Goal: Find specific page/section: Find specific page/section

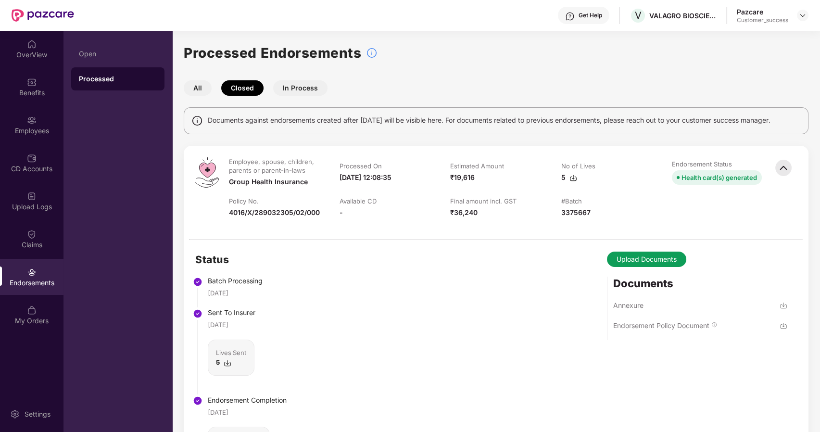
scroll to position [1413, 0]
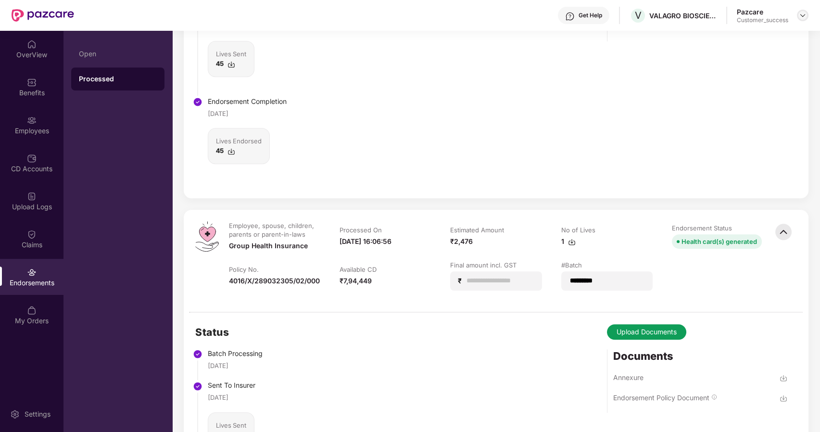
click at [803, 15] on img at bounding box center [803, 16] width 8 height 8
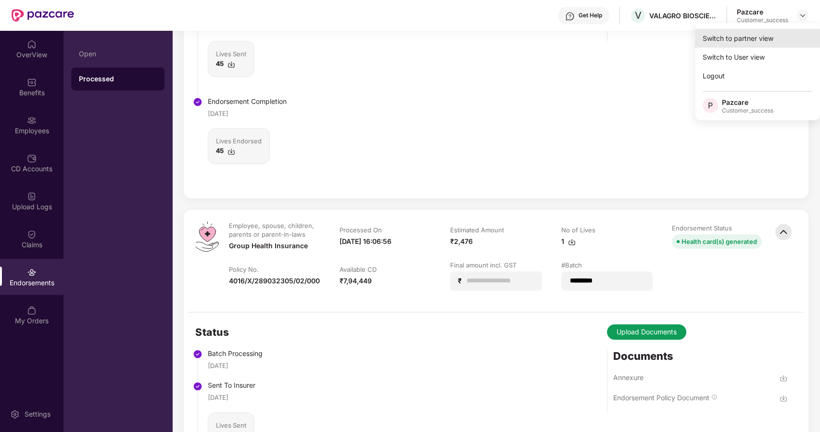
click at [730, 39] on div "Switch to partner view" at bounding box center [757, 38] width 125 height 19
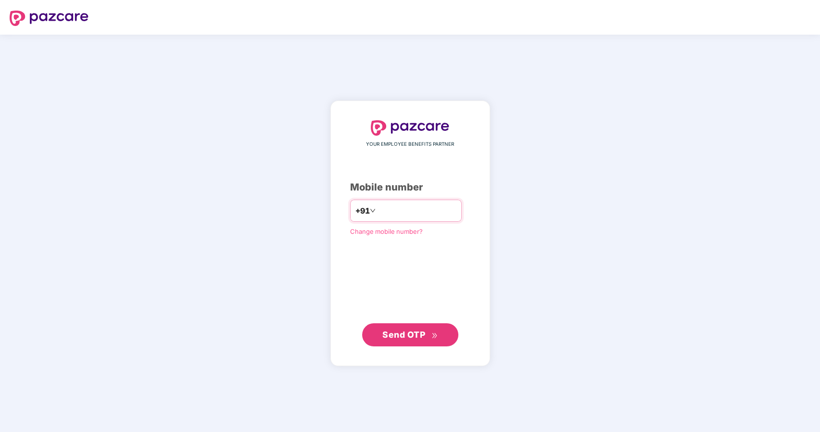
type input "**********"
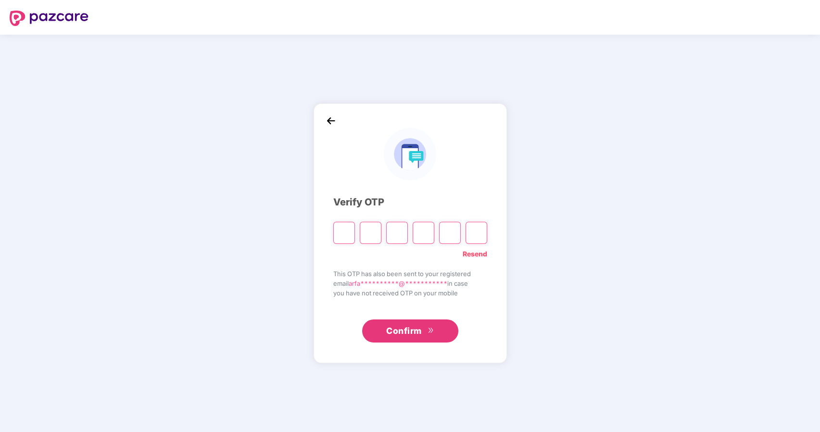
paste input "*"
type input "*"
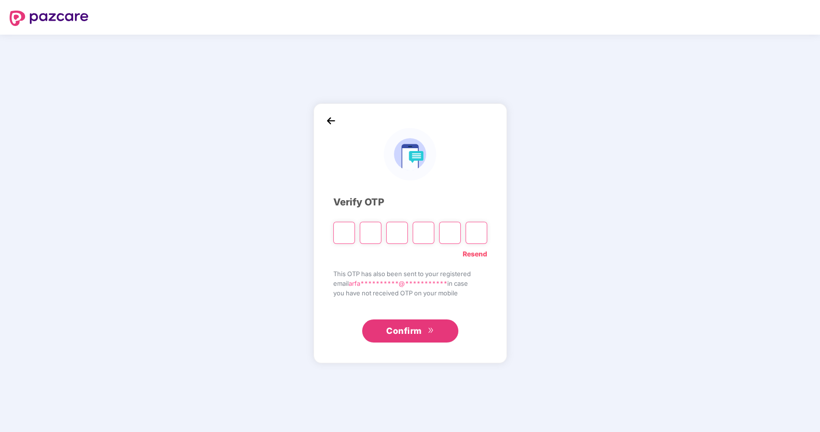
type input "*"
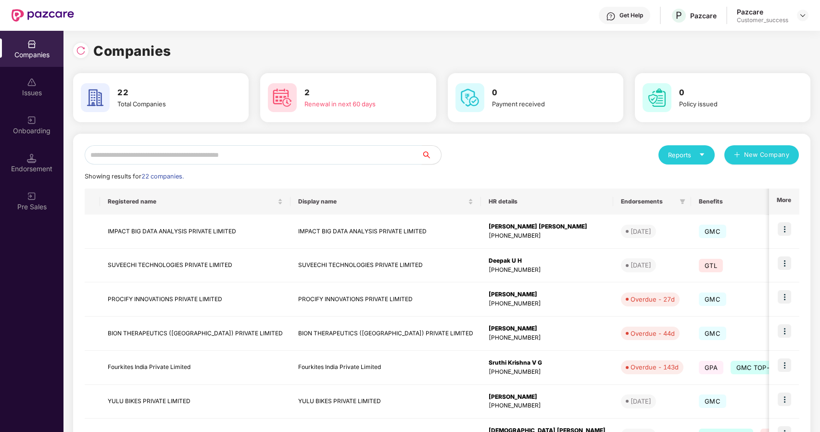
click at [318, 149] on input "text" at bounding box center [253, 154] width 337 height 19
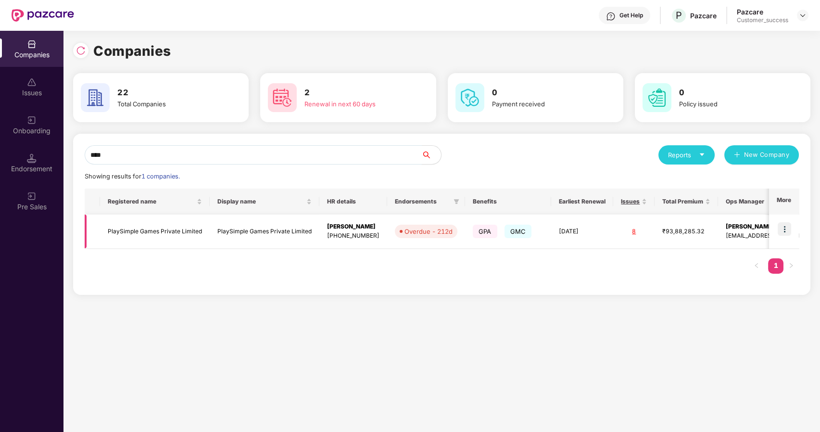
type input "****"
click at [253, 229] on td "PlaySimple Games Private Limited" at bounding box center [265, 232] width 110 height 34
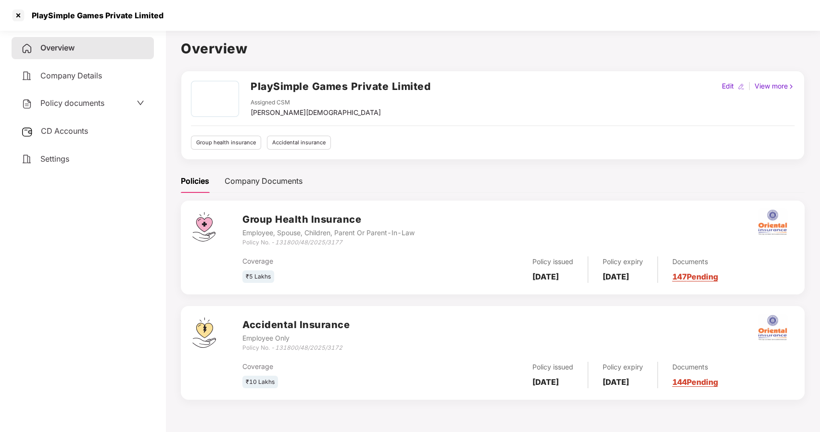
click at [58, 108] on div "Policy documents" at bounding box center [62, 103] width 83 height 13
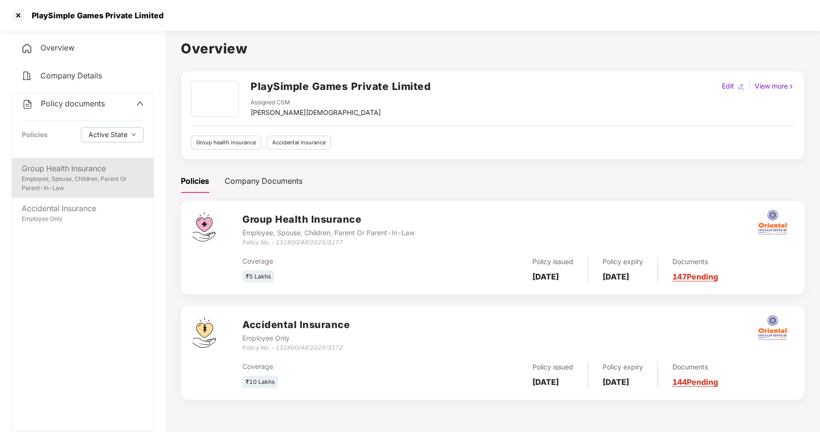
click at [76, 180] on div "Employee, Spouse, Children, Parent Or Parent-In-Law" at bounding box center [83, 184] width 122 height 18
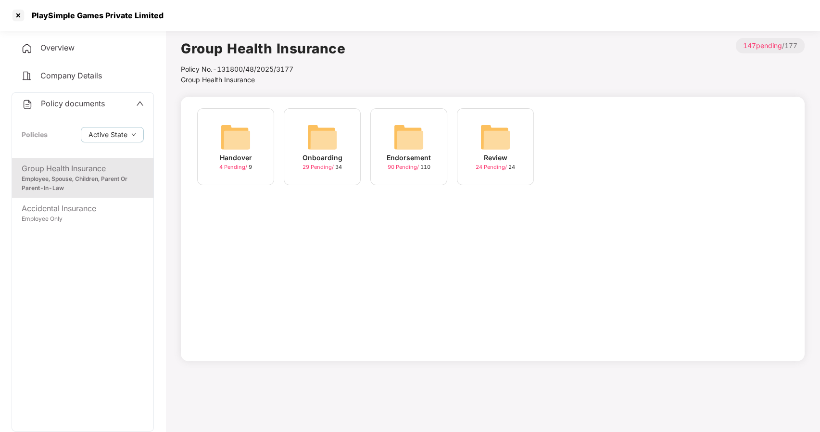
click at [303, 143] on div "Onboarding 29 Pending / 34" at bounding box center [322, 146] width 77 height 77
click at [436, 141] on div "Endorsement 90 Pending / 110" at bounding box center [408, 146] width 77 height 77
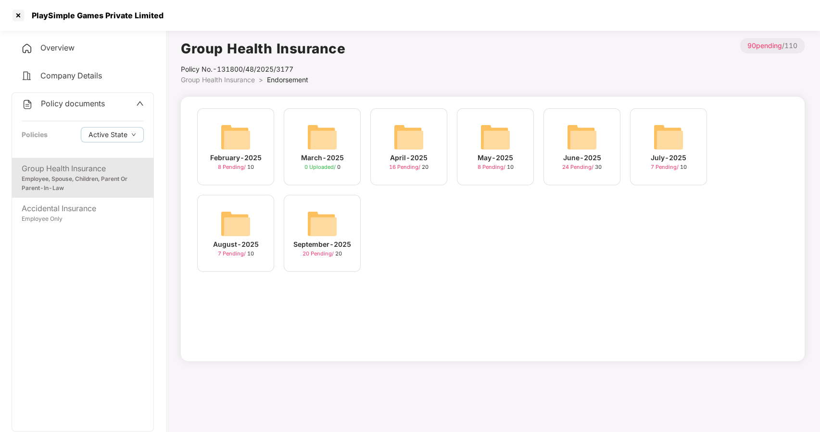
click at [234, 219] on img at bounding box center [235, 223] width 31 height 31
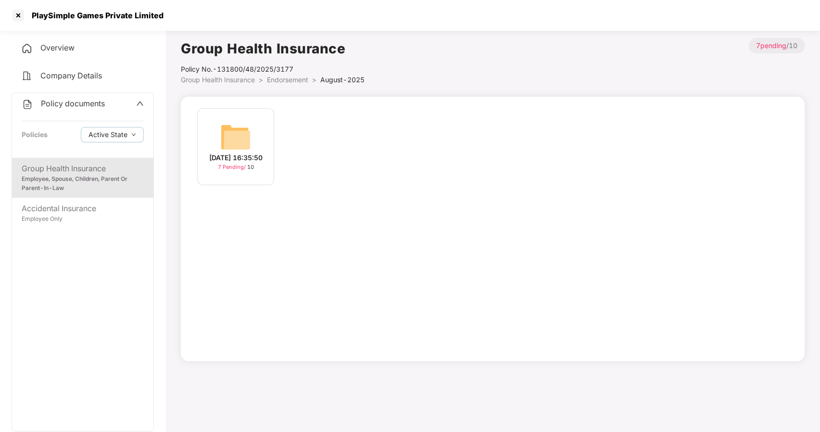
click at [260, 153] on div "[DATE] 16:35:50" at bounding box center [235, 158] width 53 height 11
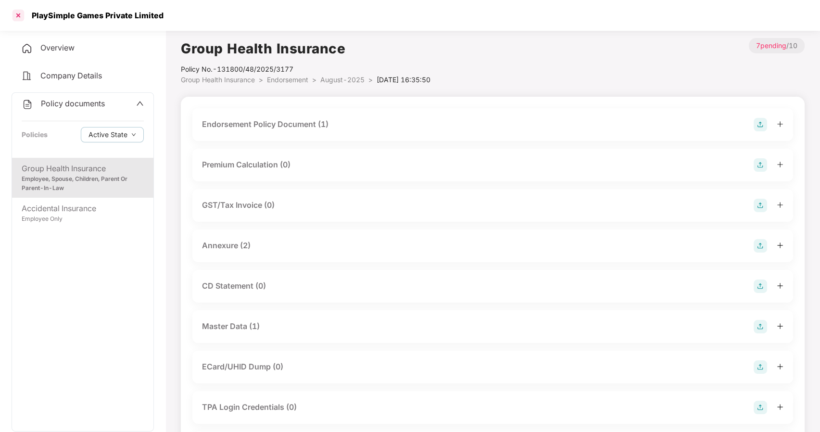
click at [16, 16] on div at bounding box center [18, 15] width 15 height 15
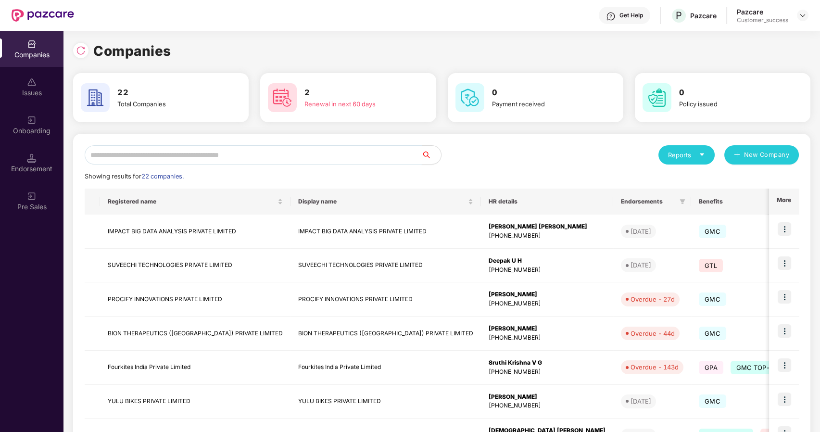
click at [134, 159] on input "text" at bounding box center [253, 154] width 337 height 19
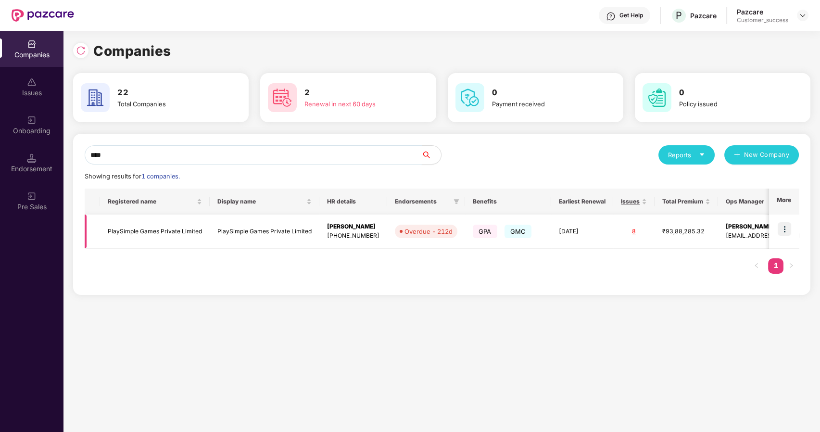
type input "****"
click at [785, 233] on img at bounding box center [784, 228] width 13 height 13
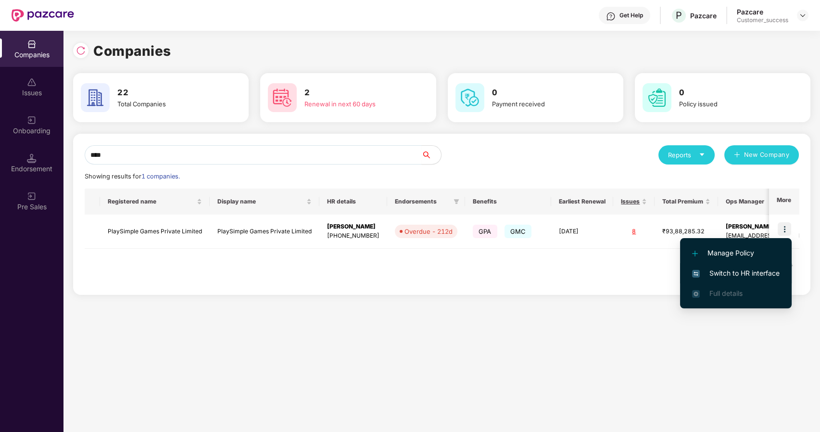
click at [716, 275] on span "Switch to HR interface" at bounding box center [736, 273] width 88 height 11
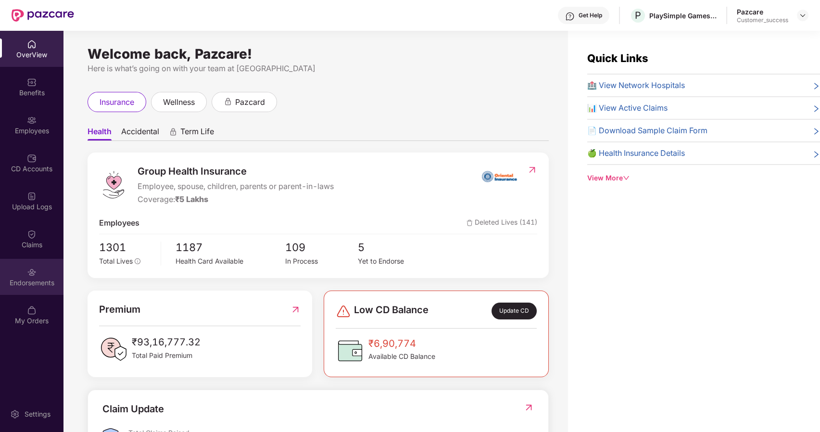
click at [28, 279] on div "Endorsements" at bounding box center [32, 283] width 64 height 10
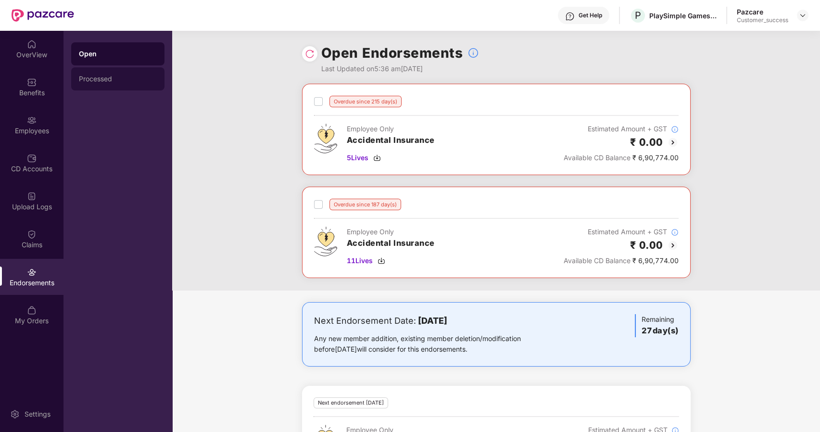
click at [92, 75] on div "Processed" at bounding box center [118, 79] width 78 height 8
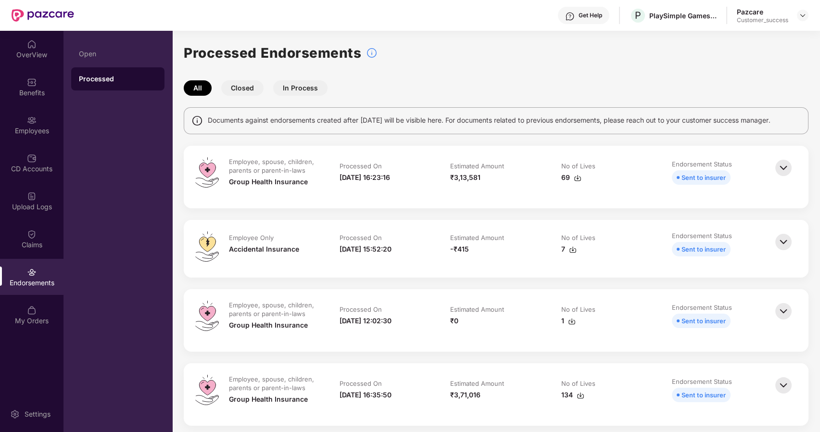
click at [233, 84] on button "Closed" at bounding box center [242, 87] width 42 height 15
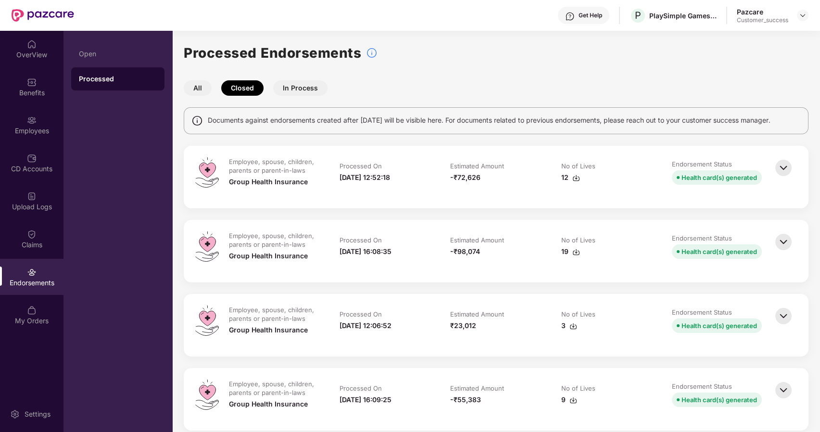
click at [193, 80] on button "All" at bounding box center [198, 87] width 28 height 15
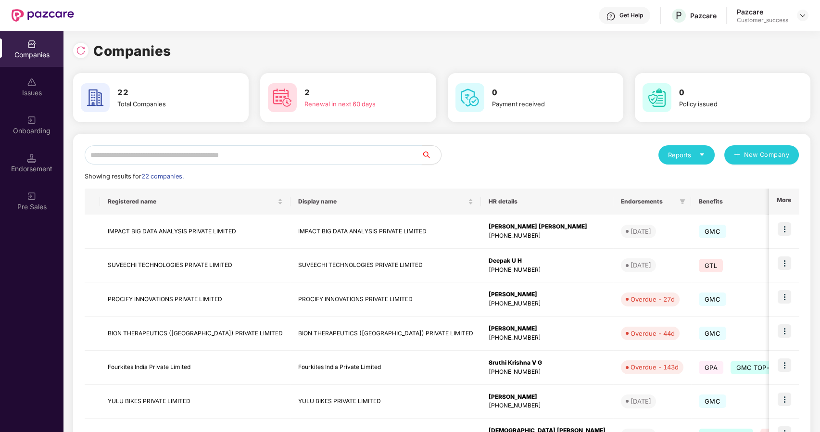
click at [150, 153] on input "text" at bounding box center [253, 154] width 337 height 19
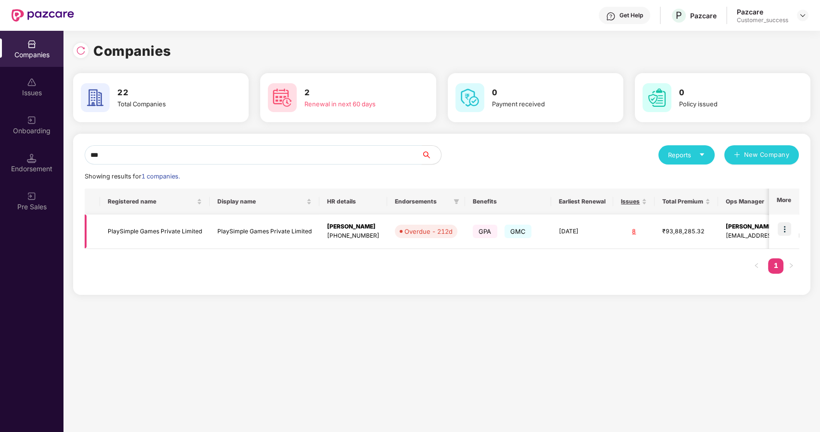
type input "***"
click at [125, 229] on td "PlaySimple Games Private Limited" at bounding box center [155, 232] width 110 height 34
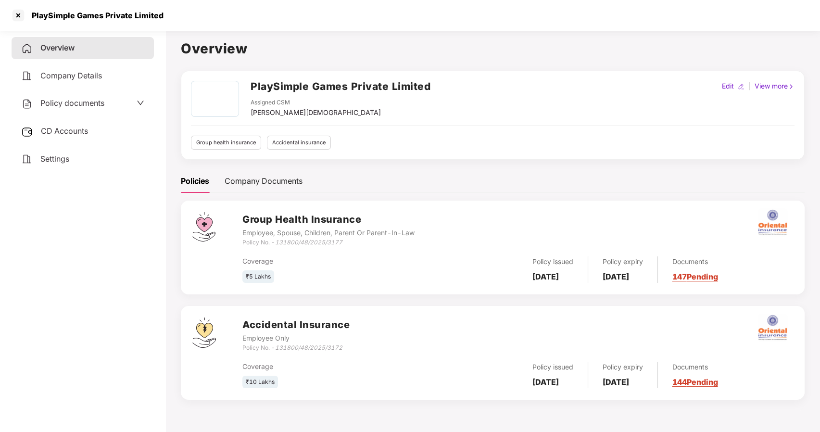
click at [81, 106] on span "Policy documents" at bounding box center [72, 103] width 64 height 10
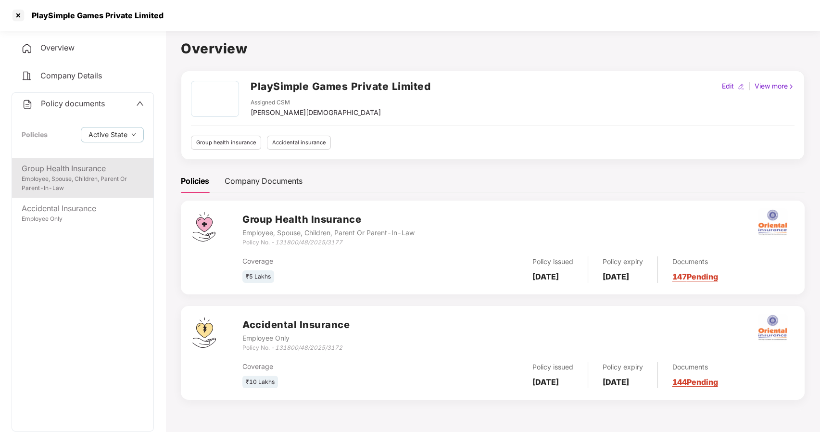
click at [93, 166] on div "Group Health Insurance" at bounding box center [83, 169] width 122 height 12
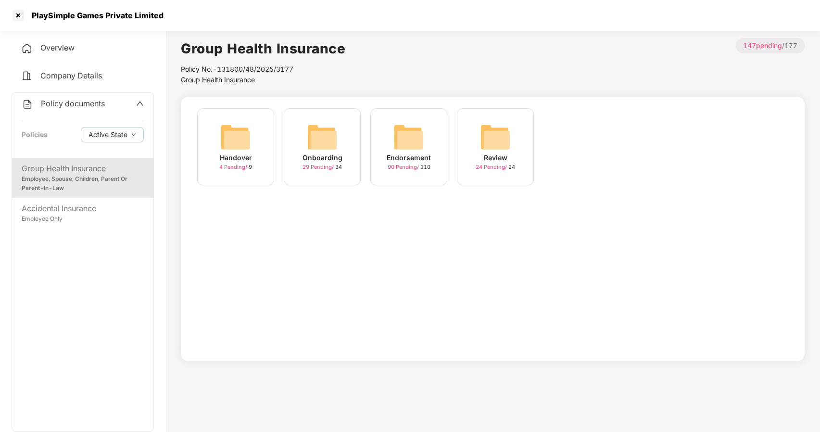
click at [417, 144] on img at bounding box center [409, 137] width 31 height 31
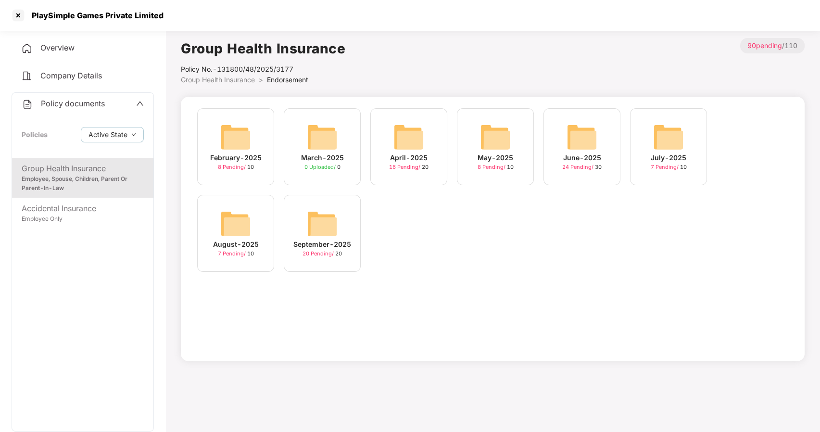
click at [264, 237] on div "August-2025 7 Pending / 10" at bounding box center [235, 233] width 77 height 77
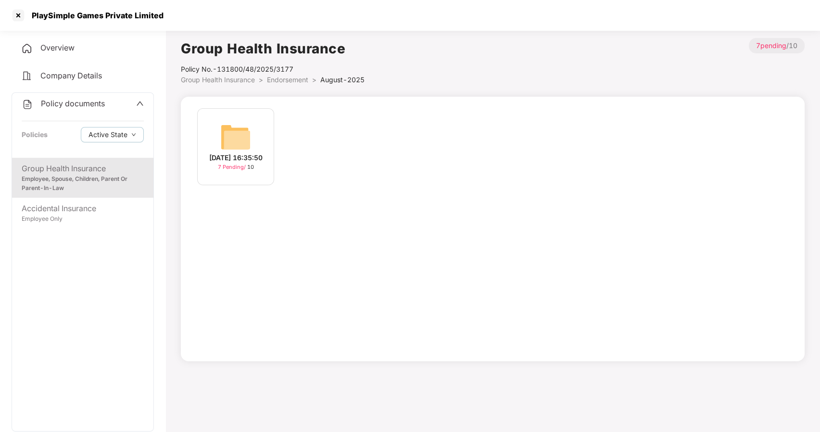
click at [226, 146] on img at bounding box center [235, 137] width 31 height 31
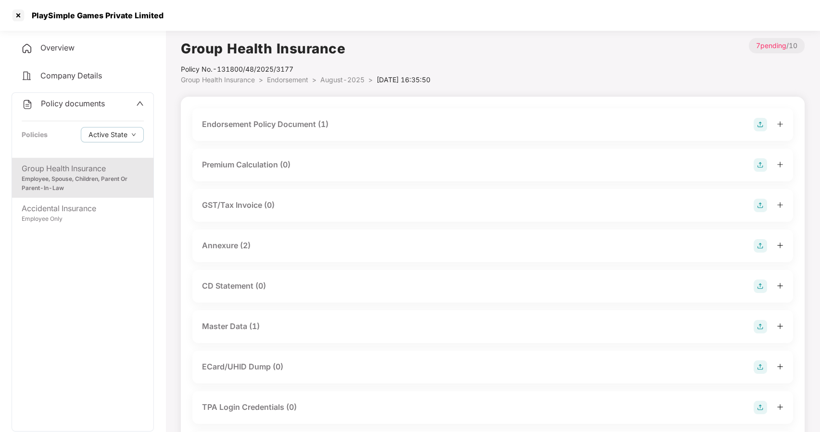
click at [230, 321] on div "Master Data (1)" at bounding box center [231, 326] width 58 height 12
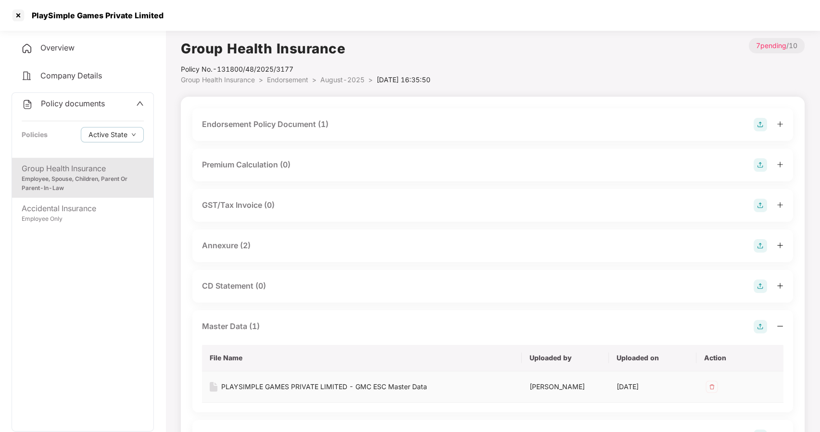
click at [251, 385] on div "PLAYSIMPLE GAMES PRIVATE LIMITED - GMC ESC Master Data" at bounding box center [324, 386] width 206 height 11
click at [338, 80] on span "August-2025" at bounding box center [342, 80] width 44 height 8
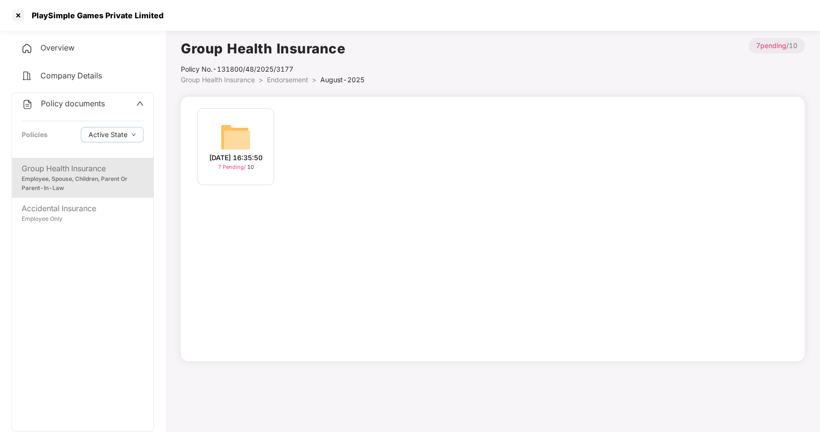
click at [281, 78] on span "Endorsement" at bounding box center [287, 80] width 41 height 8
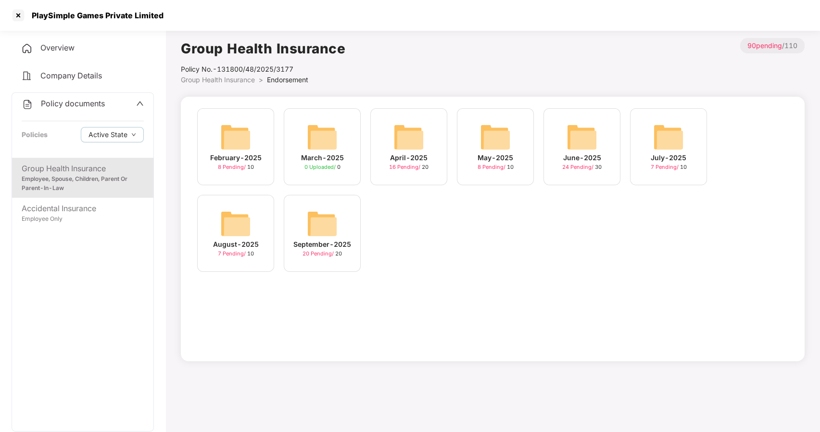
click at [666, 153] on div "July-2025" at bounding box center [669, 158] width 36 height 11
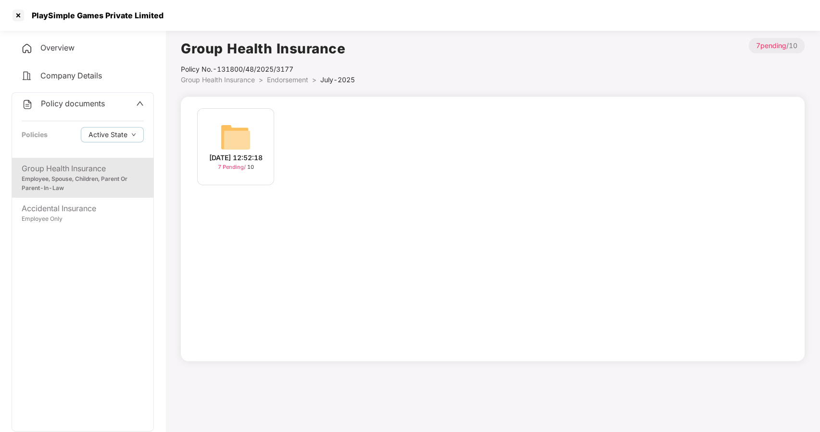
click at [242, 147] on img at bounding box center [235, 137] width 31 height 31
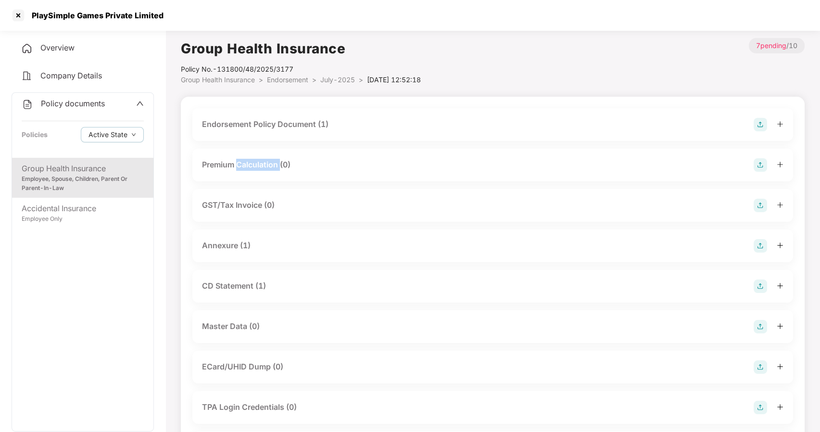
click at [242, 147] on div "Endorsement Policy Document (1) Premium Calculation (0) GST/Tax Invoice (0) Ann…" at bounding box center [492, 310] width 601 height 404
click at [240, 284] on div "CD Statement (1)" at bounding box center [234, 286] width 64 height 12
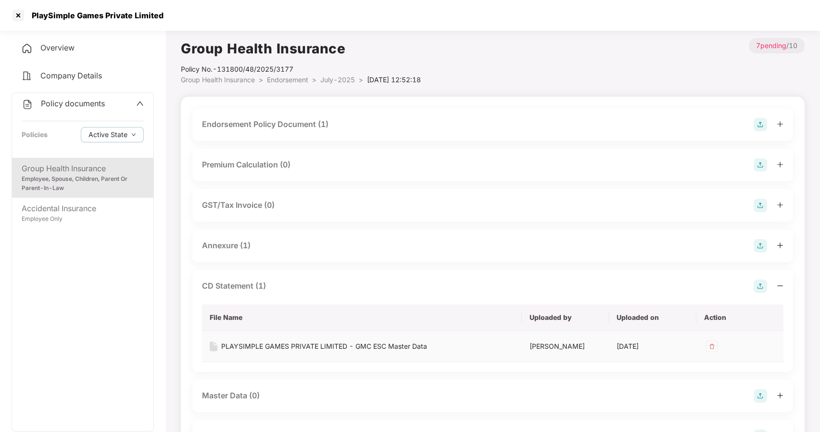
click at [292, 344] on div "PLAYSIMPLE GAMES PRIVATE LIMITED - GMC ESC Master Data" at bounding box center [324, 346] width 206 height 11
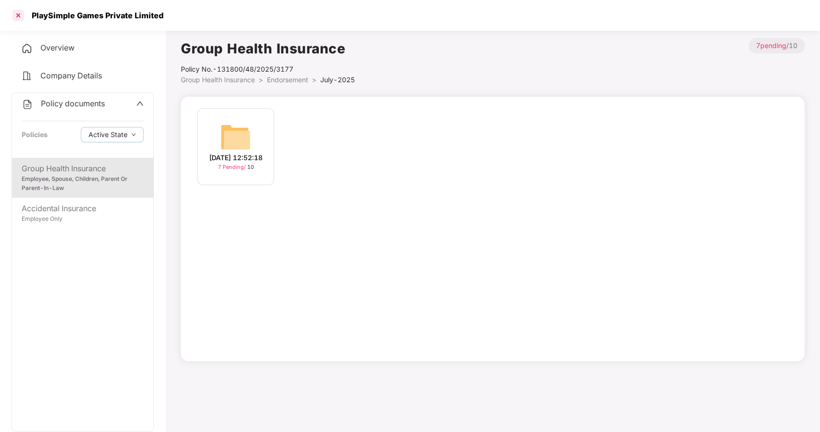
click at [21, 13] on div at bounding box center [18, 15] width 15 height 15
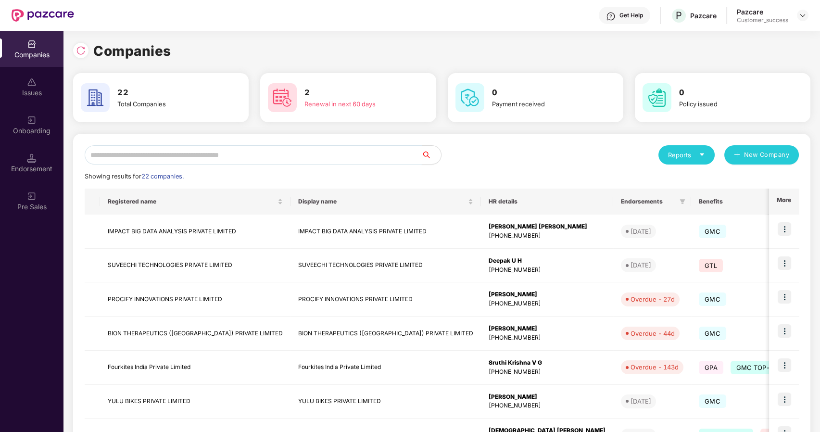
click at [208, 158] on input "text" at bounding box center [253, 154] width 337 height 19
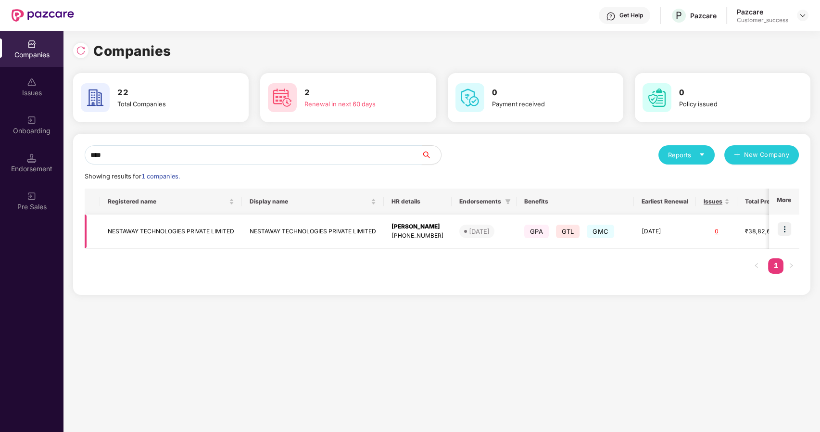
type input "****"
click at [785, 224] on img at bounding box center [784, 228] width 13 height 13
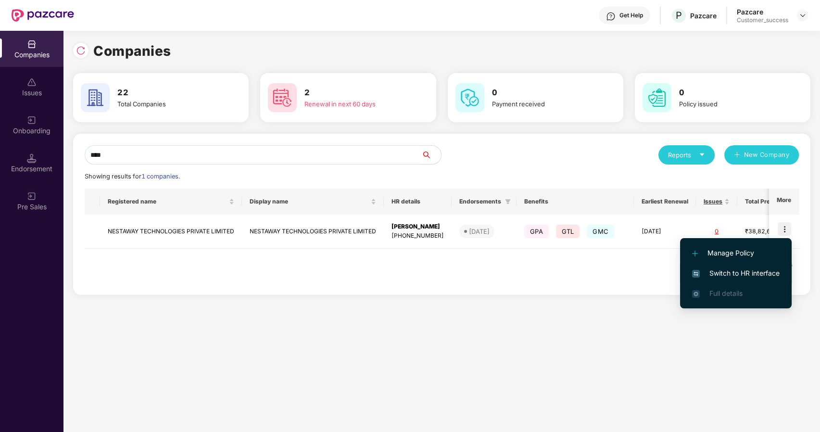
click at [735, 270] on span "Switch to HR interface" at bounding box center [736, 273] width 88 height 11
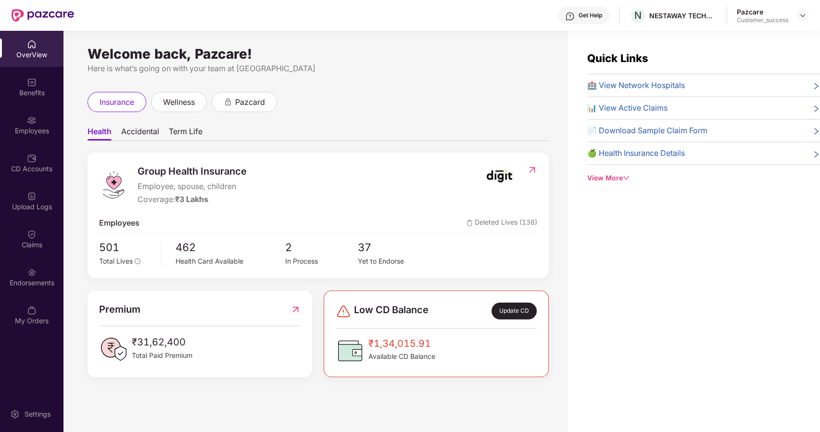
click at [26, 124] on div "Employees" at bounding box center [32, 125] width 64 height 36
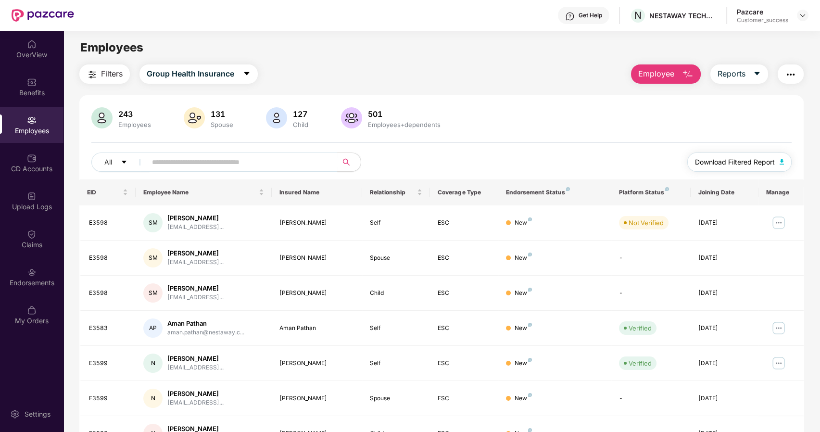
click at [724, 163] on span "Download Filtered Report" at bounding box center [735, 162] width 80 height 11
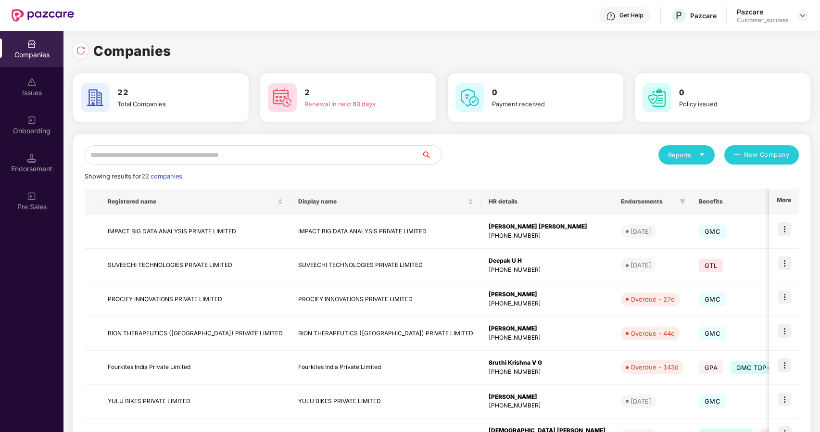
click at [135, 153] on input "text" at bounding box center [253, 154] width 337 height 19
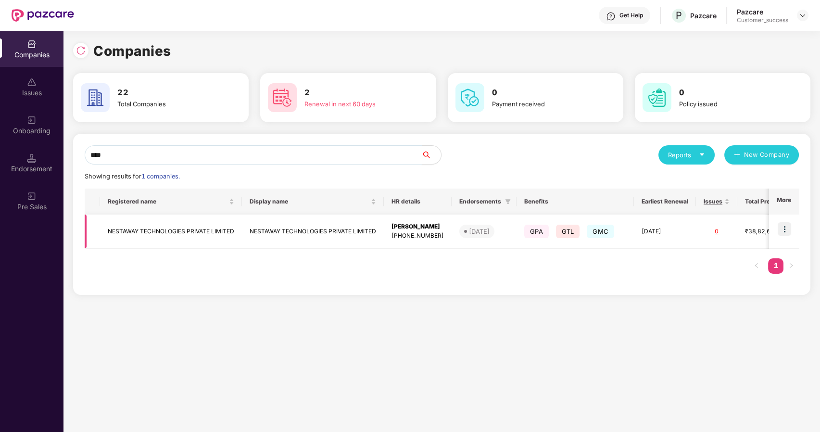
type input "****"
click at [132, 227] on td "NESTAWAY TECHNOLOGIES PRIVATE LIMITED" at bounding box center [171, 232] width 142 height 34
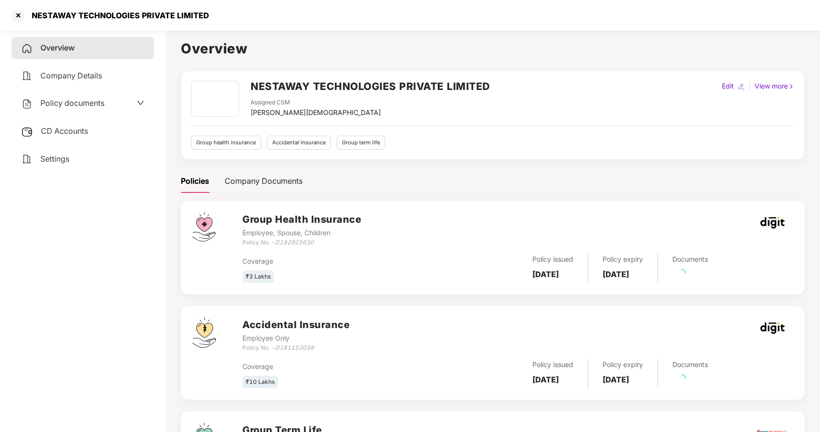
click at [53, 104] on span "Policy documents" at bounding box center [72, 103] width 64 height 10
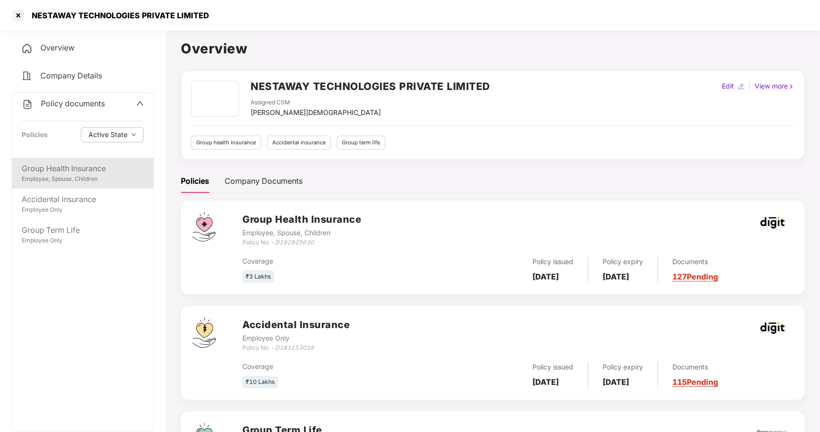
click at [70, 173] on div "Group Health Insurance" at bounding box center [83, 169] width 122 height 12
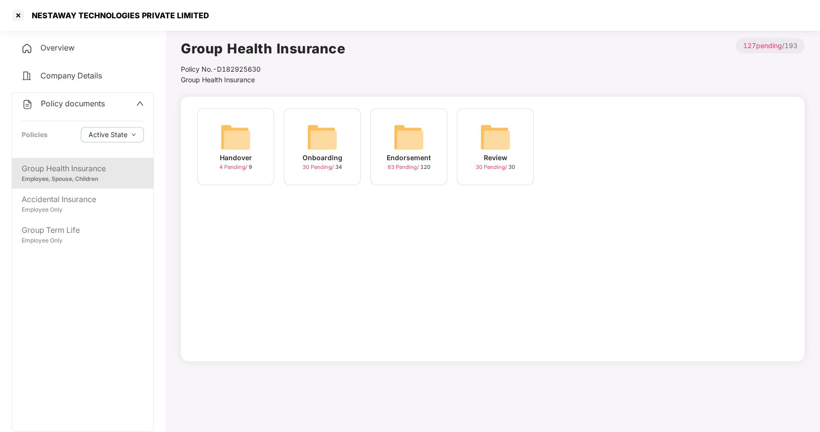
click at [395, 145] on img at bounding box center [409, 137] width 31 height 31
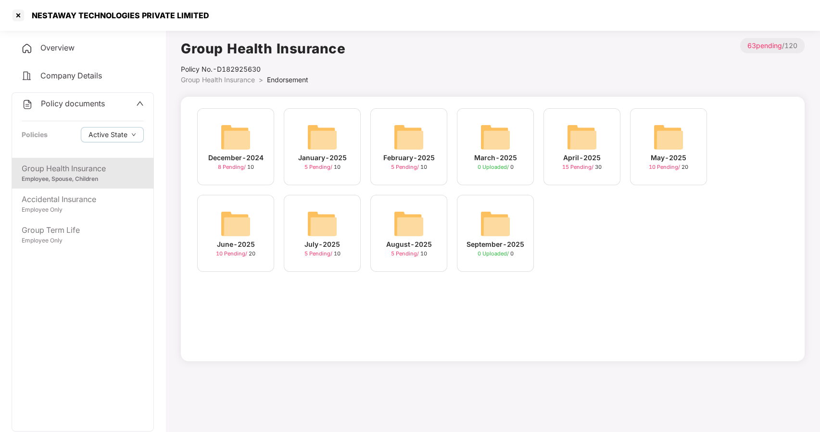
click at [388, 217] on div "August-2025 5 Pending / 10" at bounding box center [408, 233] width 77 height 77
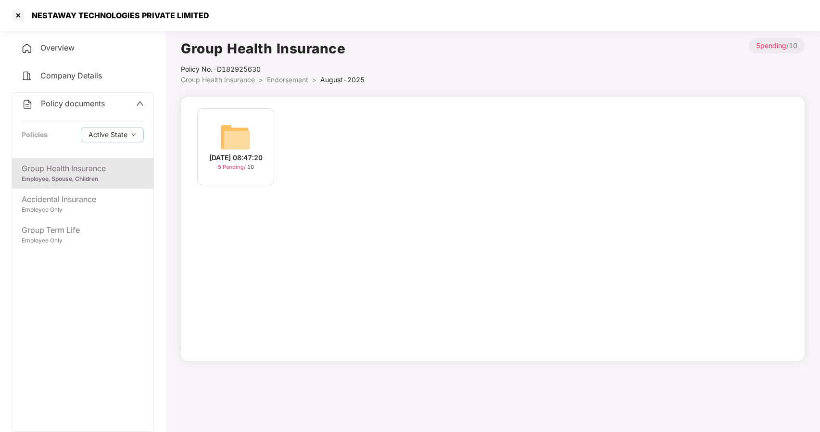
click at [238, 153] on div "[DATE] 08:47:20" at bounding box center [235, 158] width 53 height 11
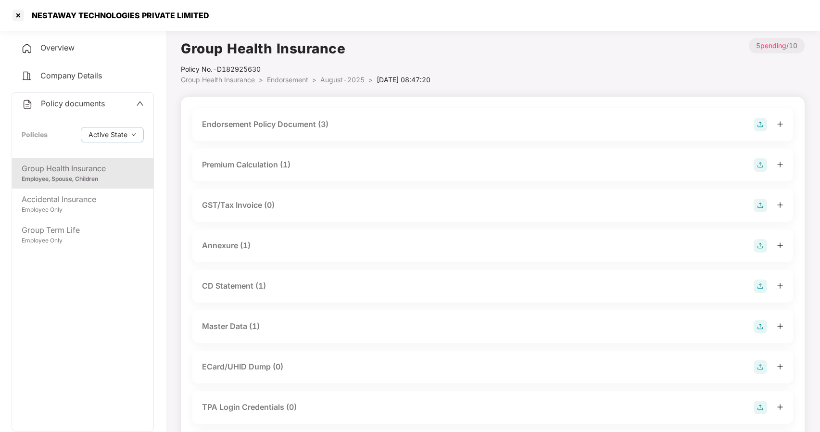
click at [229, 322] on div "Master Data (1)" at bounding box center [231, 326] width 58 height 12
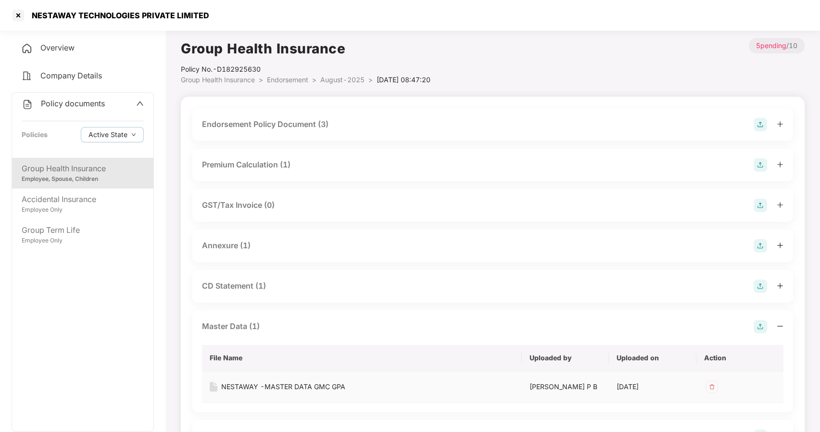
click at [283, 385] on div "NESTAWAY -MASTER DATA GMC GPA" at bounding box center [283, 386] width 124 height 11
click at [370, 38] on h1 "Group Health Insurance" at bounding box center [306, 48] width 250 height 21
click at [19, 18] on div at bounding box center [18, 15] width 15 height 15
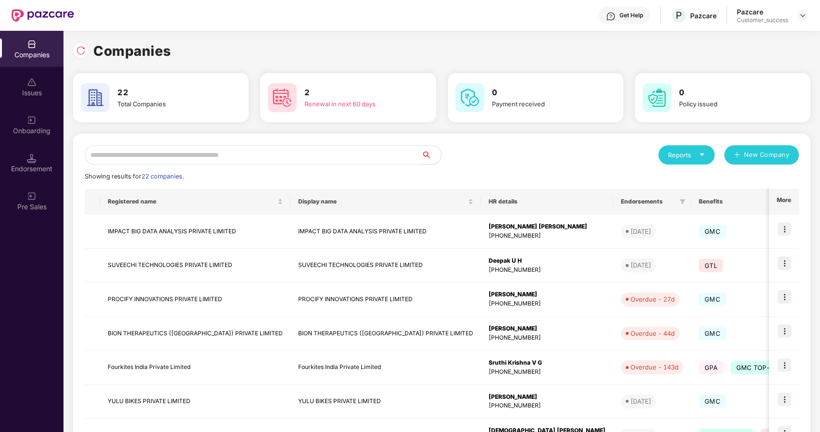
click at [228, 151] on input "text" at bounding box center [253, 154] width 337 height 19
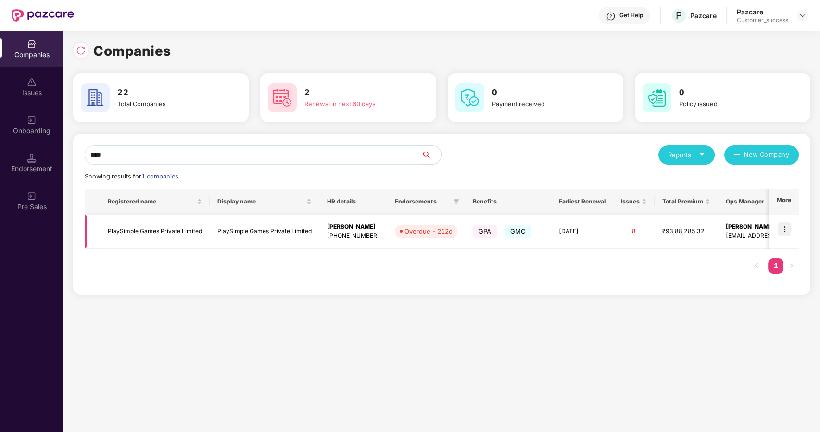
type input "****"
click at [782, 227] on img at bounding box center [784, 228] width 13 height 13
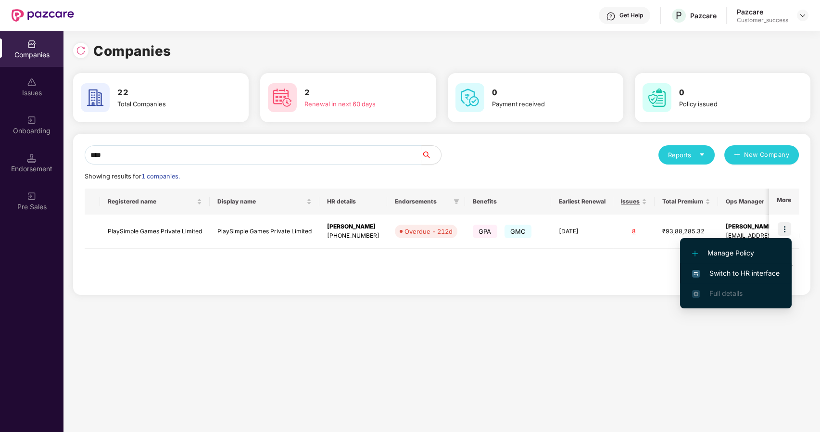
click at [704, 277] on span "Switch to HR interface" at bounding box center [736, 273] width 88 height 11
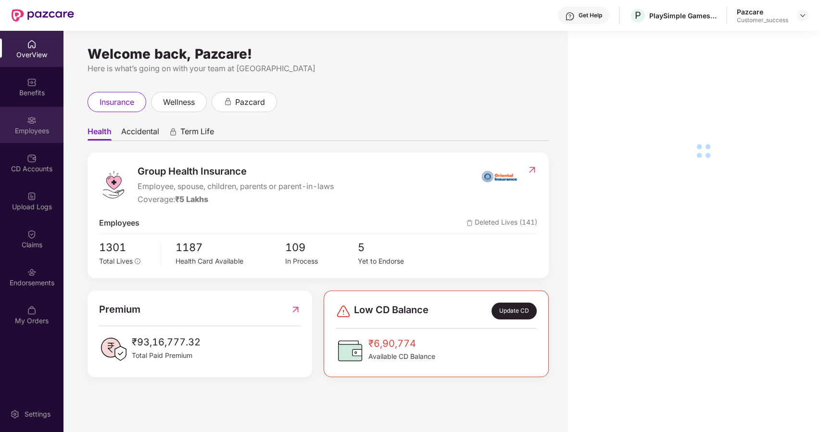
click at [35, 134] on div "Employees" at bounding box center [32, 131] width 64 height 10
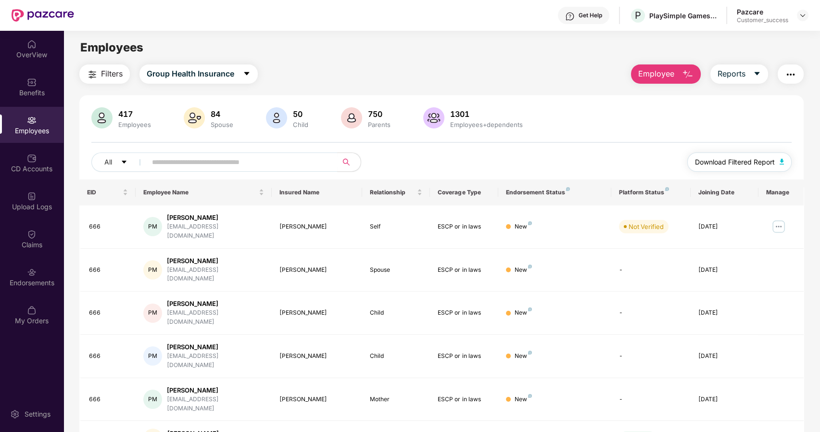
click at [764, 159] on span "Download Filtered Report" at bounding box center [735, 162] width 80 height 11
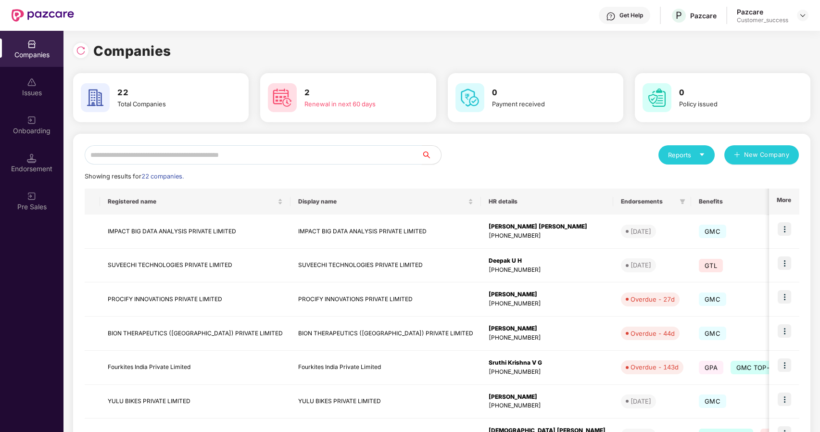
click at [146, 156] on input "text" at bounding box center [253, 154] width 337 height 19
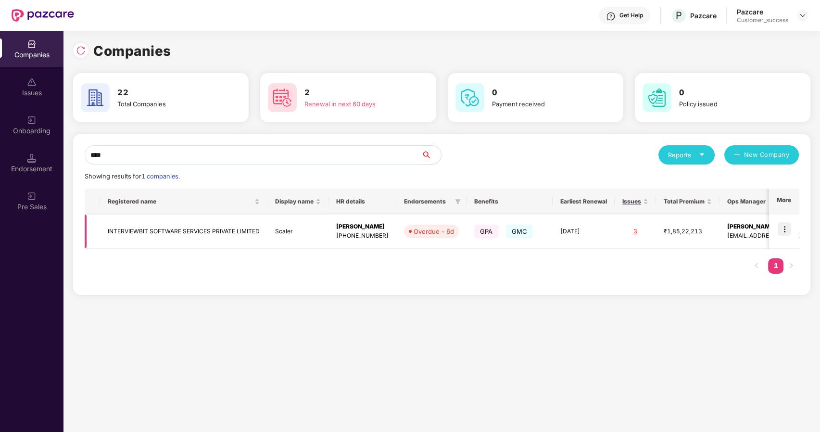
type input "****"
click at [117, 224] on td "INTERVIEWBIT SOFTWARE SERVICES PRIVATE LIMITED" at bounding box center [183, 232] width 167 height 34
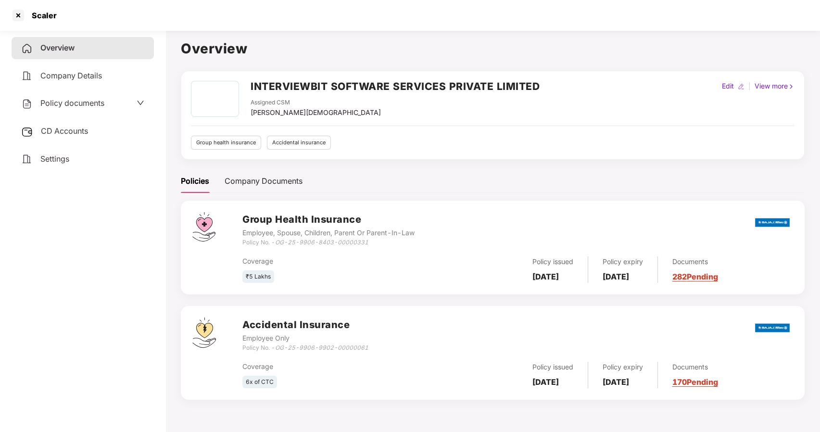
click at [75, 106] on span "Policy documents" at bounding box center [72, 103] width 64 height 10
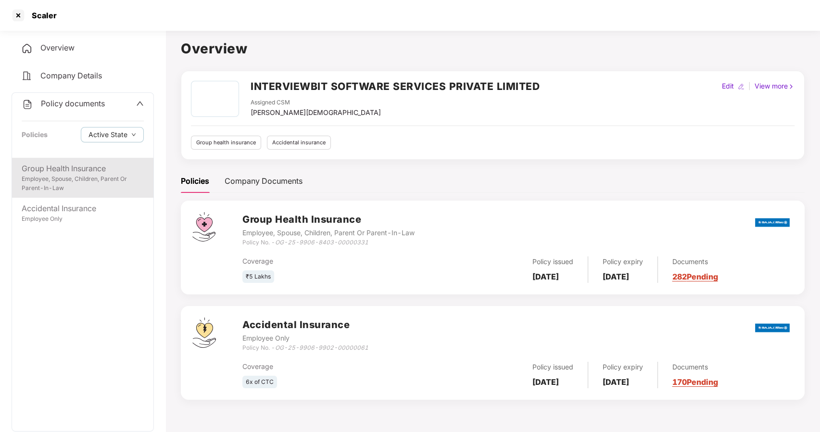
click at [74, 191] on div "Employee, Spouse, Children, Parent Or Parent-In-Law" at bounding box center [83, 184] width 122 height 18
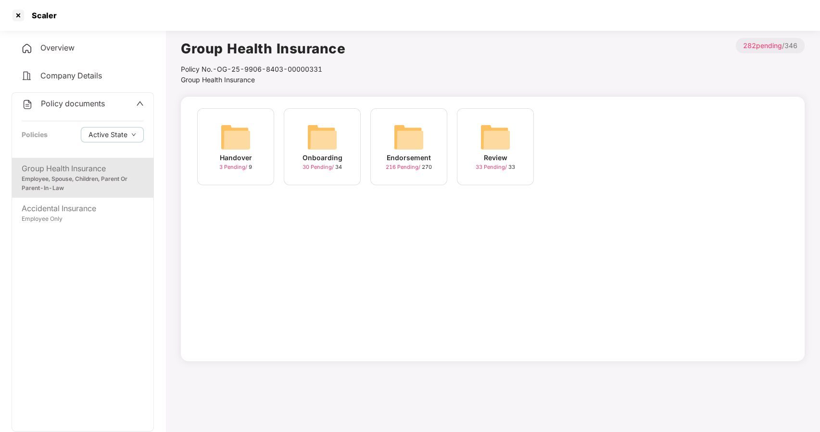
click at [394, 144] on img at bounding box center [409, 137] width 31 height 31
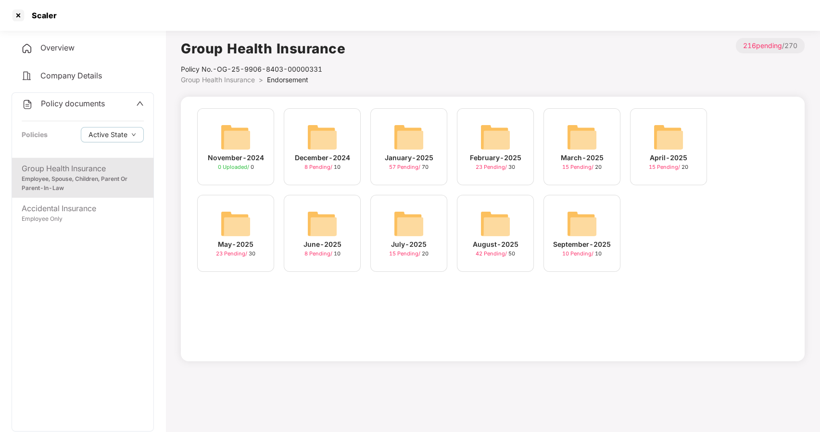
click at [500, 220] on img at bounding box center [495, 223] width 31 height 31
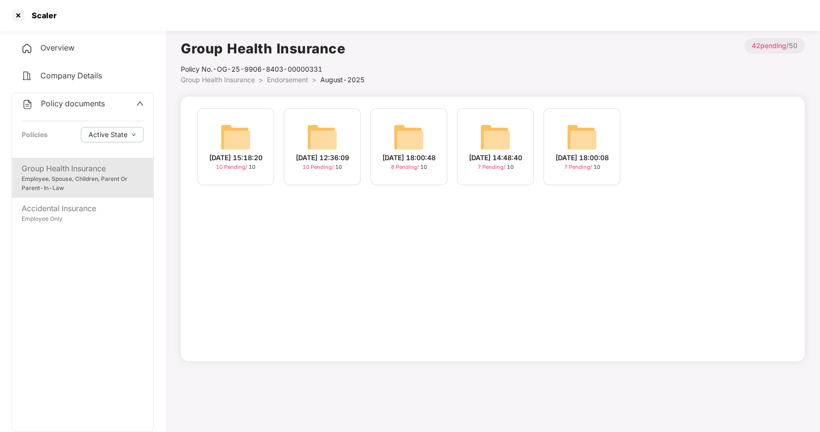
click at [264, 131] on div "[DATE] 15:18:20 10 Pending / 10" at bounding box center [235, 146] width 77 height 77
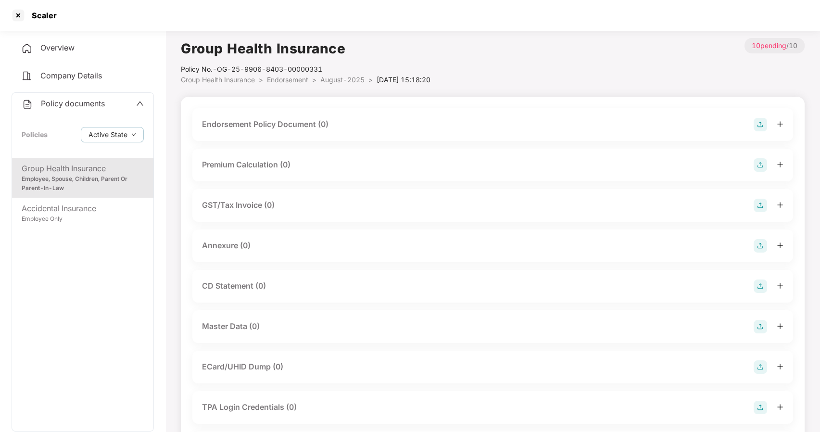
click at [348, 82] on span "August-2025" at bounding box center [342, 80] width 44 height 8
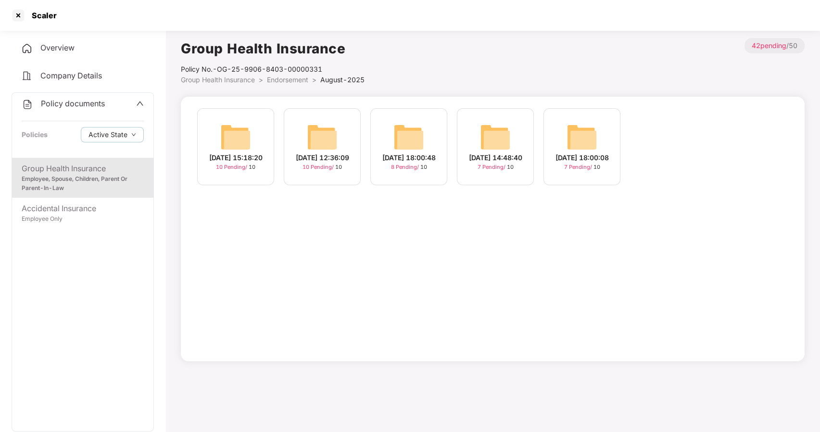
click at [413, 140] on img at bounding box center [409, 137] width 31 height 31
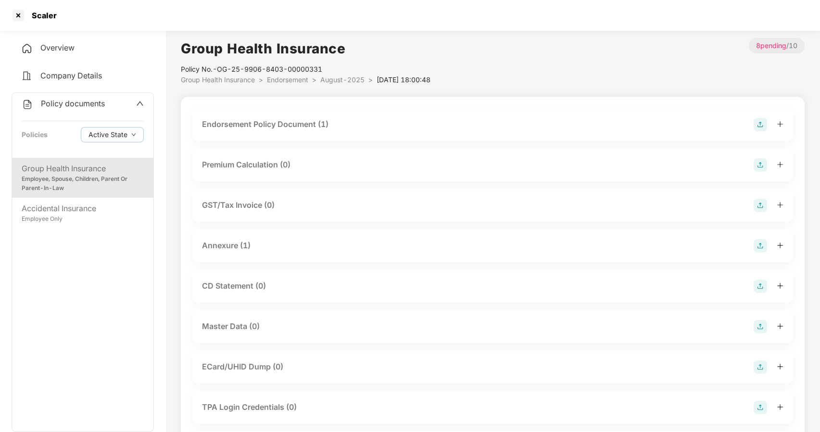
click at [349, 78] on span "August-2025" at bounding box center [342, 80] width 44 height 8
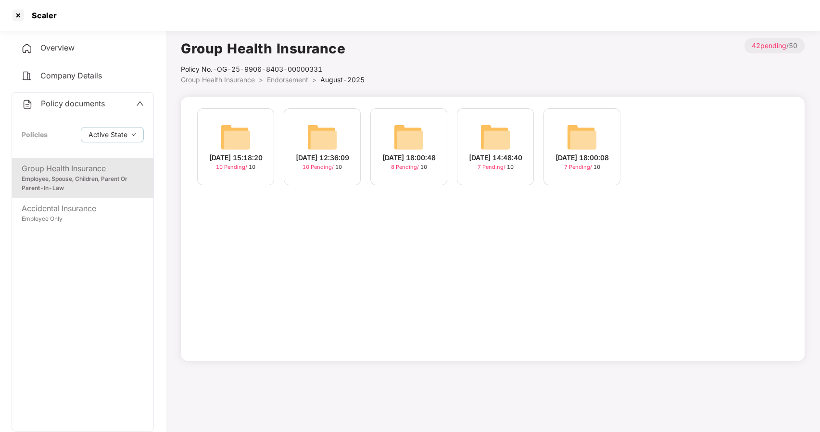
click at [571, 141] on img at bounding box center [582, 137] width 31 height 31
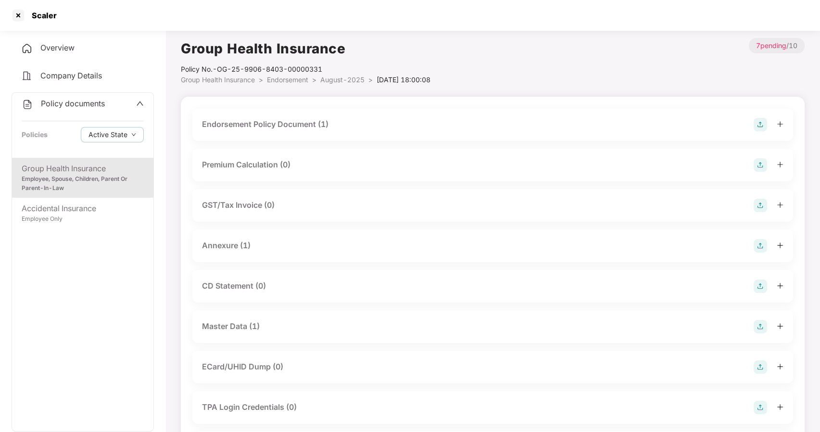
click at [236, 321] on div "Master Data (1)" at bounding box center [231, 326] width 58 height 12
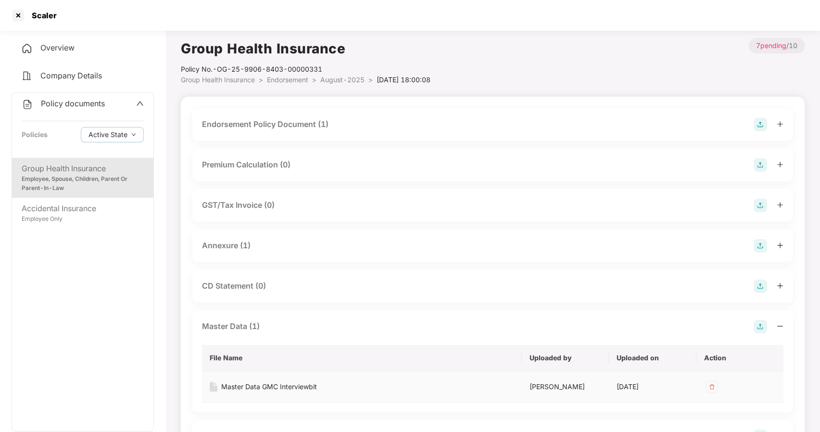
click at [270, 387] on div "Master Data GMC Interviewbit" at bounding box center [269, 386] width 96 height 11
